Goal: Find specific page/section: Find specific page/section

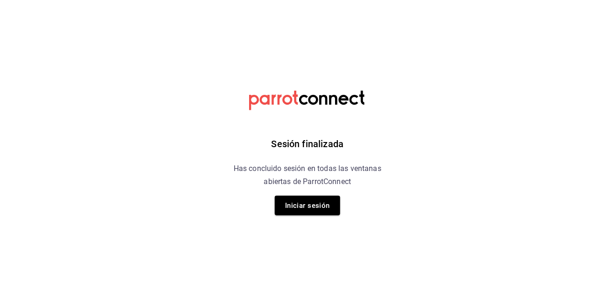
click at [294, 213] on button "Iniciar sesión" at bounding box center [307, 206] width 65 height 20
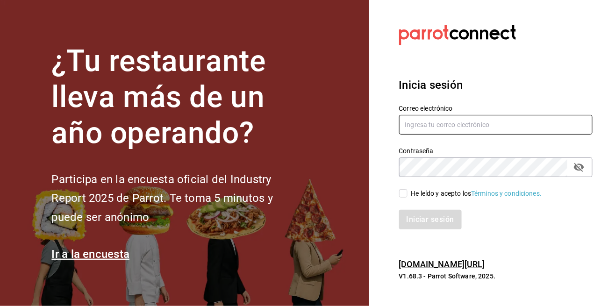
click at [433, 134] on input "text" at bounding box center [496, 125] width 194 height 20
type input "jorge@elminutito.com"
click at [400, 198] on input "He leído y acepto los Términos y condiciones." at bounding box center [403, 193] width 8 height 8
checkbox input "true"
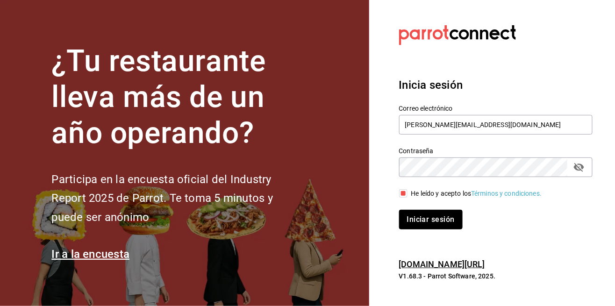
click at [432, 229] on button "Iniciar sesión" at bounding box center [431, 220] width 64 height 20
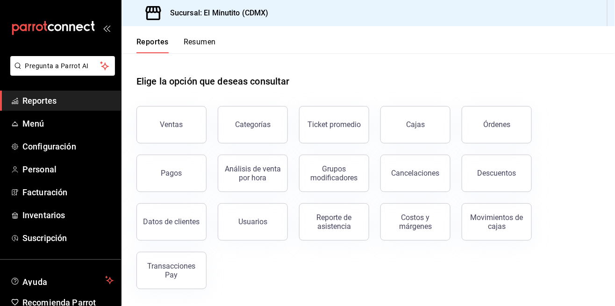
click at [176, 126] on div "Ventas" at bounding box center [171, 124] width 23 height 9
